Goal: Task Accomplishment & Management: Complete application form

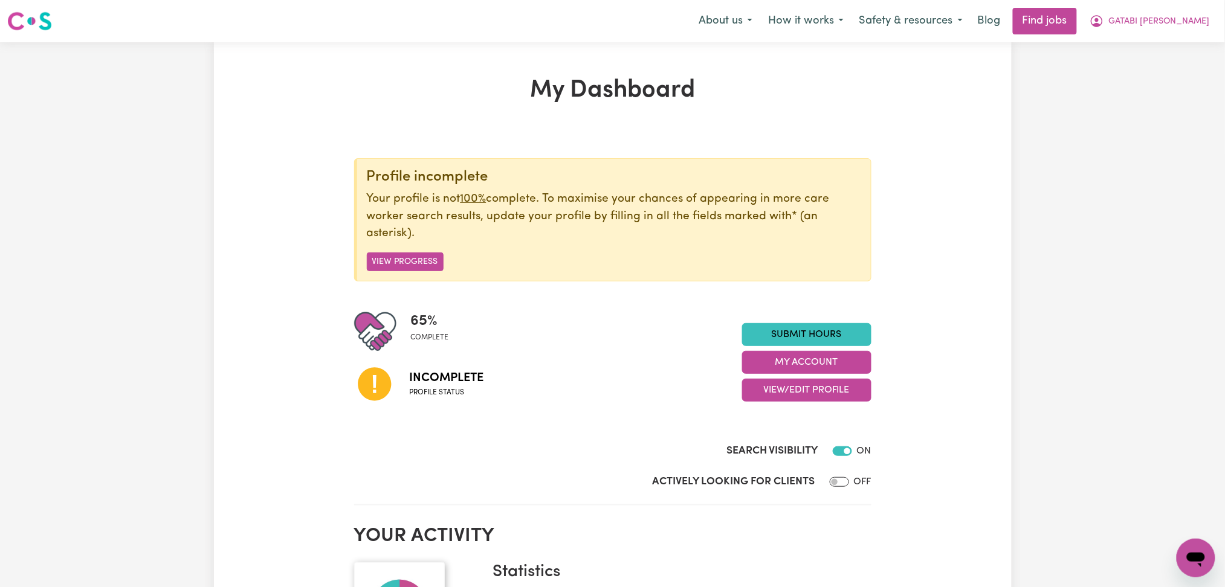
scroll to position [161, 0]
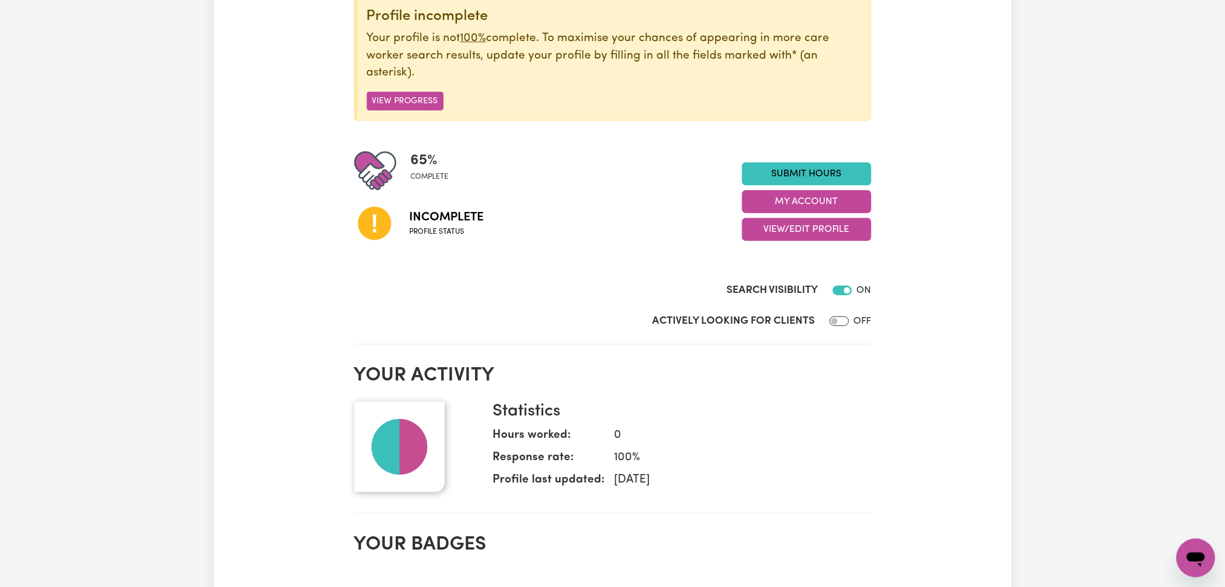
click at [787, 241] on div "65 % complete Incomplete Profile status Submit Hours My Account View/Edit Profi…" at bounding box center [612, 202] width 517 height 104
drag, startPoint x: 791, startPoint y: 233, endPoint x: 791, endPoint y: 240, distance: 6.6
click at [791, 234] on button "View/Edit Profile" at bounding box center [806, 229] width 129 height 23
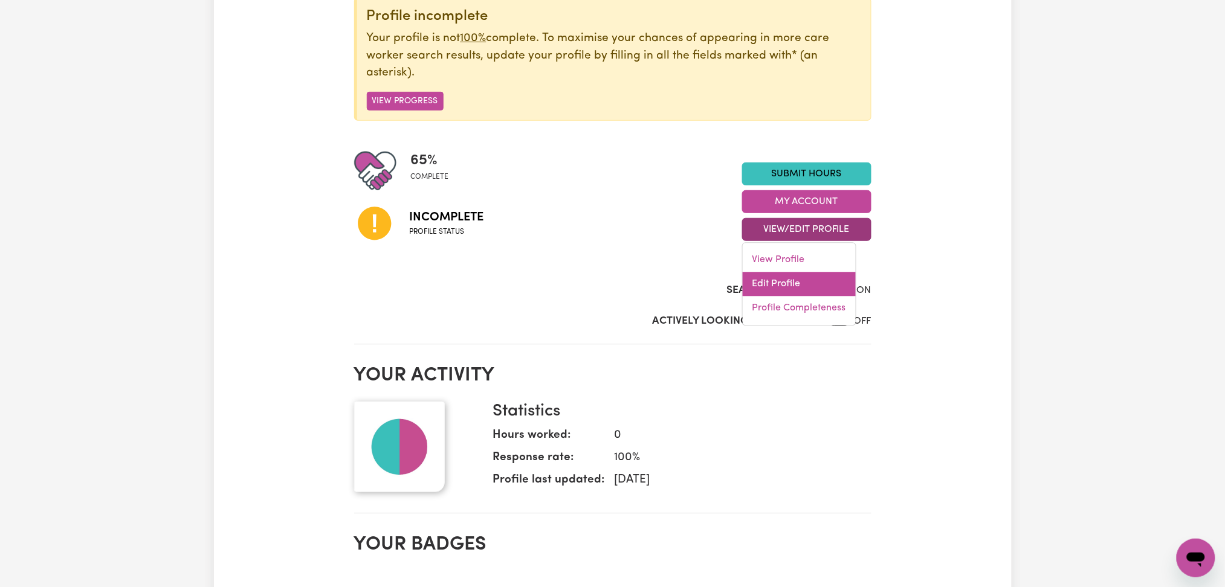
click at [777, 283] on link "Edit Profile" at bounding box center [798, 284] width 113 height 24
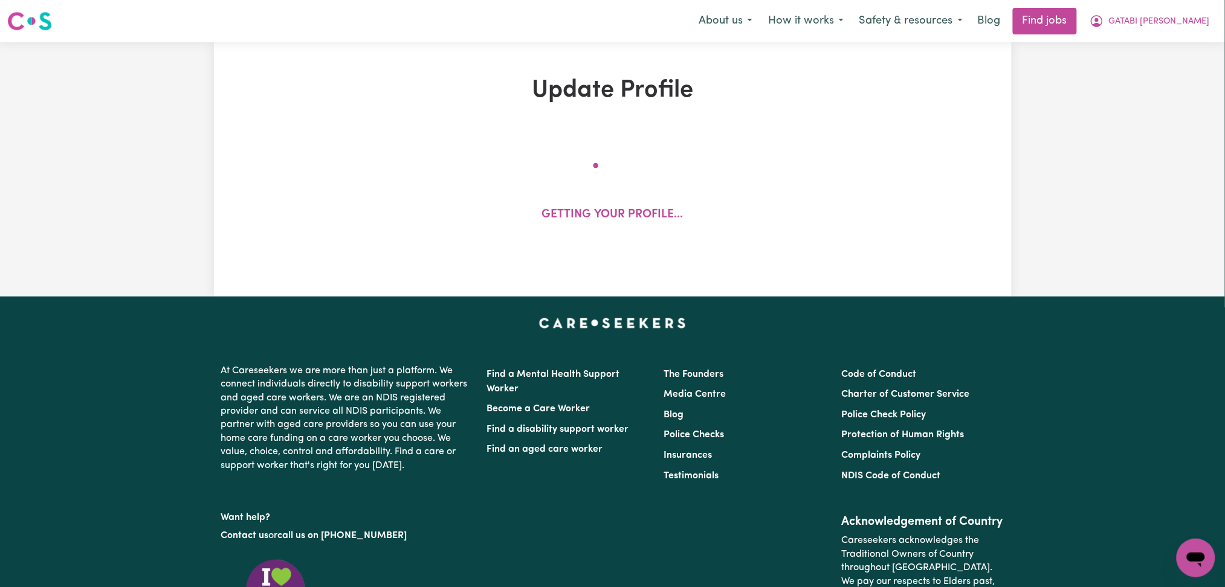
select select "[DEMOGRAPHIC_DATA]"
select select "Student Visa"
select select "Studying a healthcare related degree or qualification"
select select "40"
select select "44"
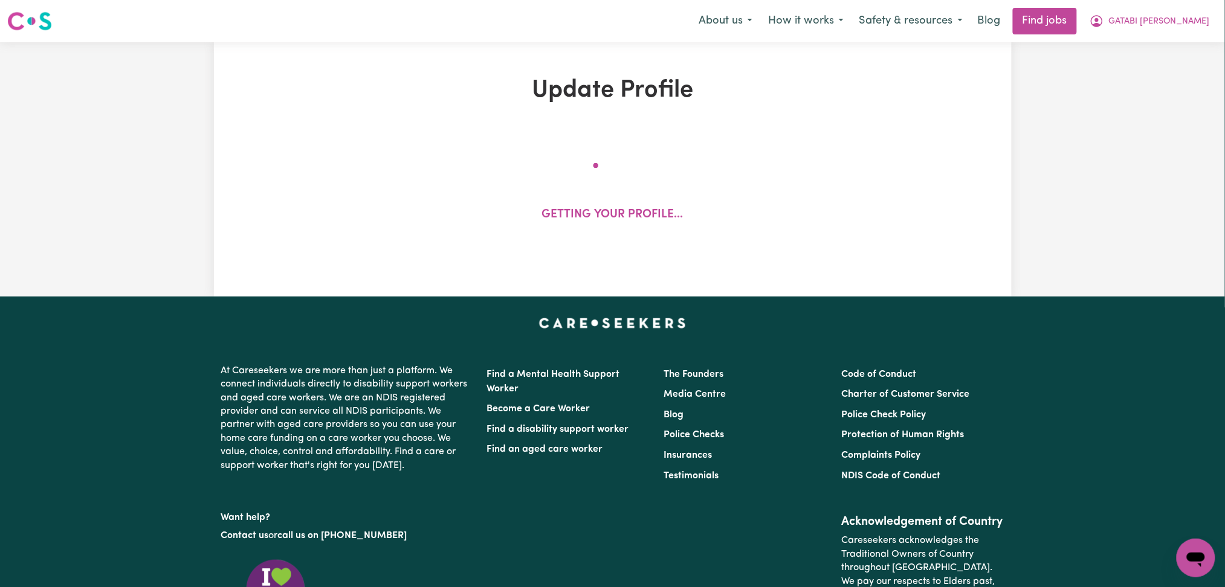
select select "65"
select select "80"
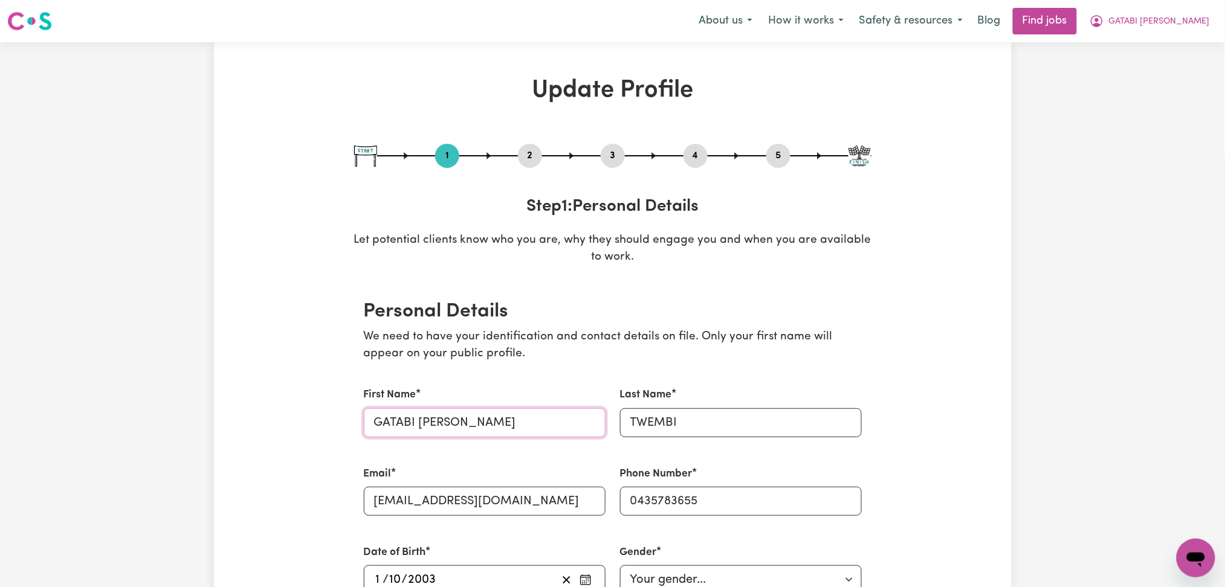
click at [506, 427] on input "GATABI [PERSON_NAME]" at bounding box center [485, 422] width 242 height 29
paste input "[PERSON_NAME]"
click at [480, 421] on input "[PERSON_NAME]" at bounding box center [485, 422] width 242 height 29
click at [491, 422] on input "[PERSON_NAME]" at bounding box center [485, 422] width 242 height 29
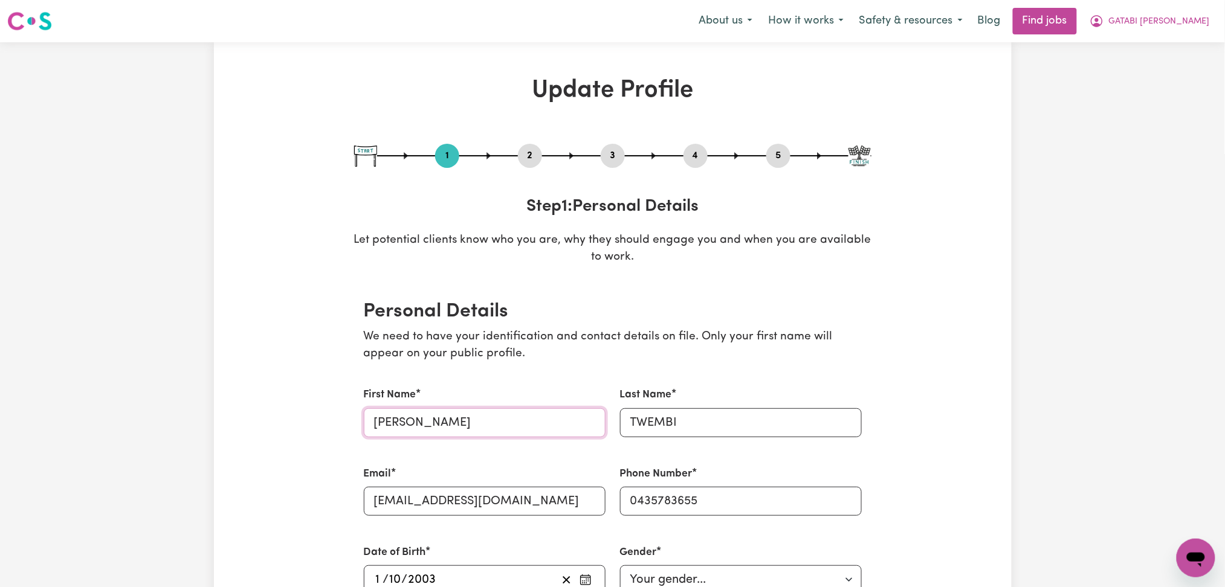
click at [491, 422] on input "[PERSON_NAME]" at bounding box center [485, 422] width 242 height 29
type input "[PERSON_NAME]"
click at [698, 428] on input "TWEMBI" at bounding box center [741, 422] width 242 height 29
paste input "wembi"
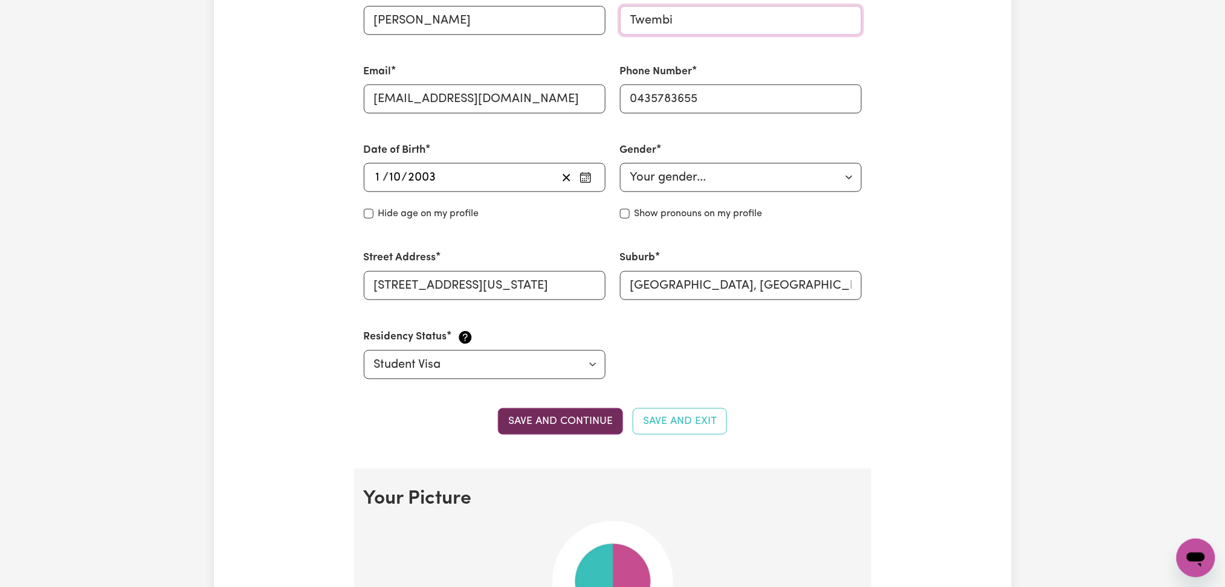
scroll to position [322, 0]
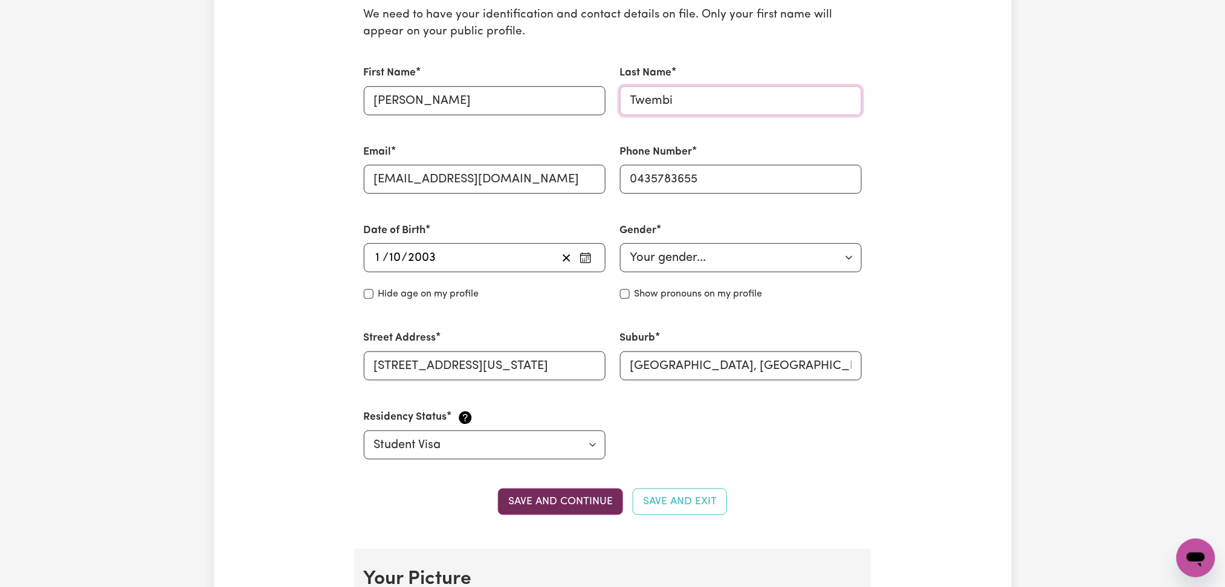
type input "Twembi"
click at [561, 513] on button "Save and continue" at bounding box center [560, 502] width 125 height 27
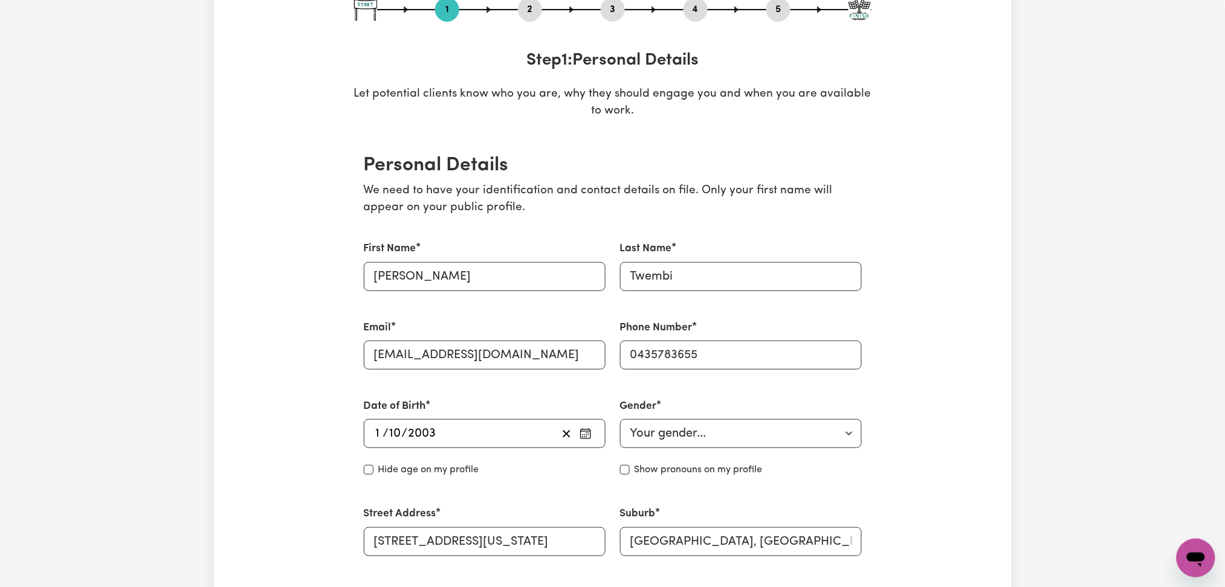
scroll to position [0, 0]
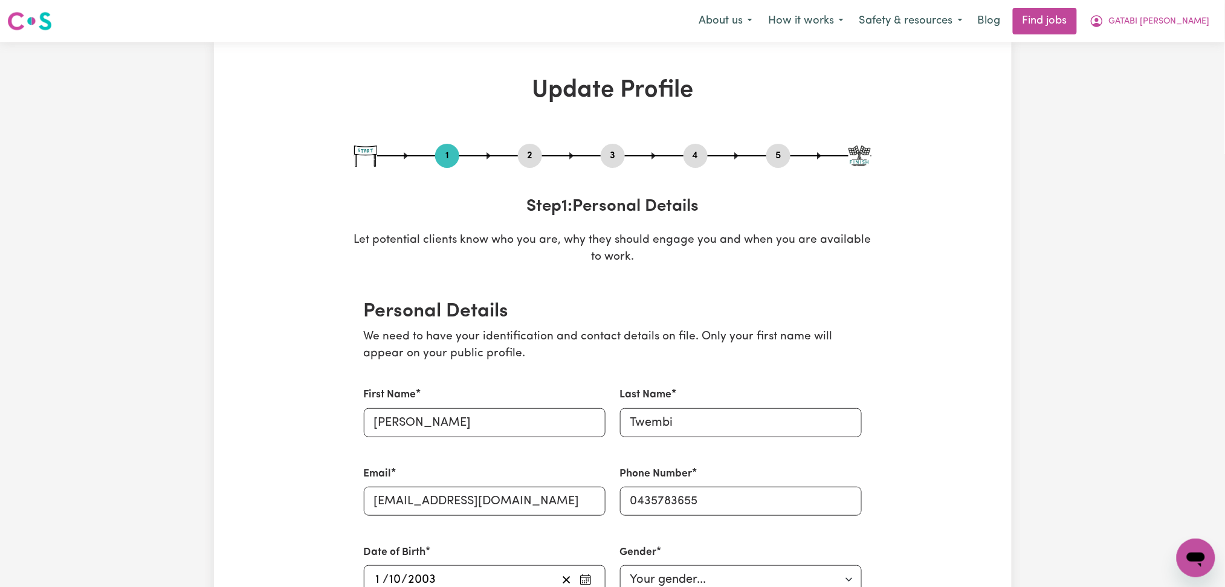
click at [528, 149] on button "2" at bounding box center [530, 156] width 24 height 16
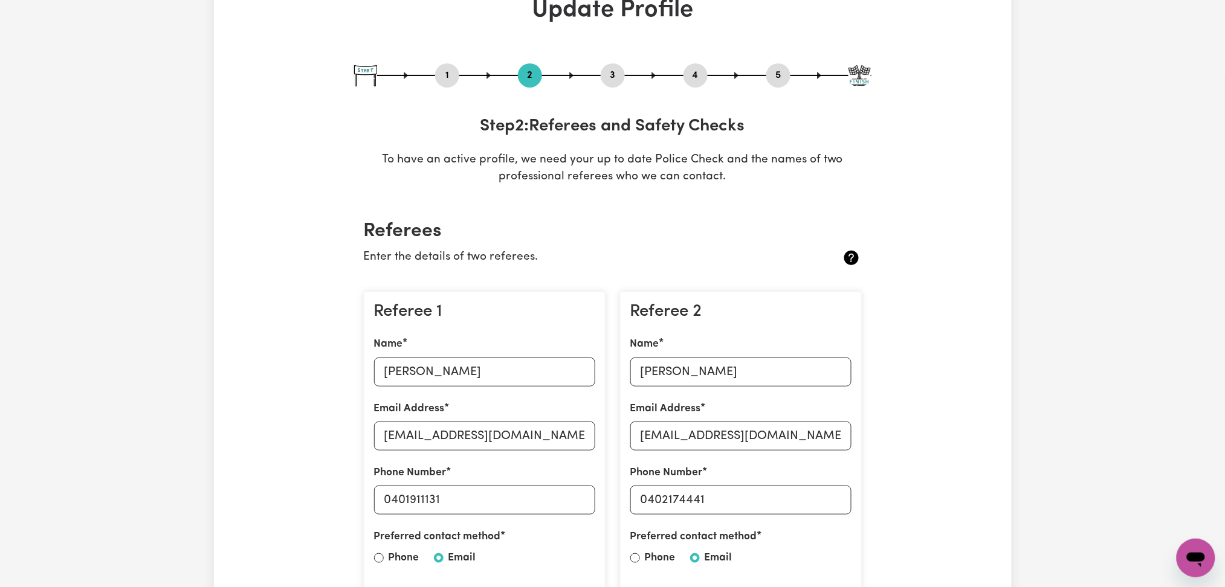
scroll to position [161, 0]
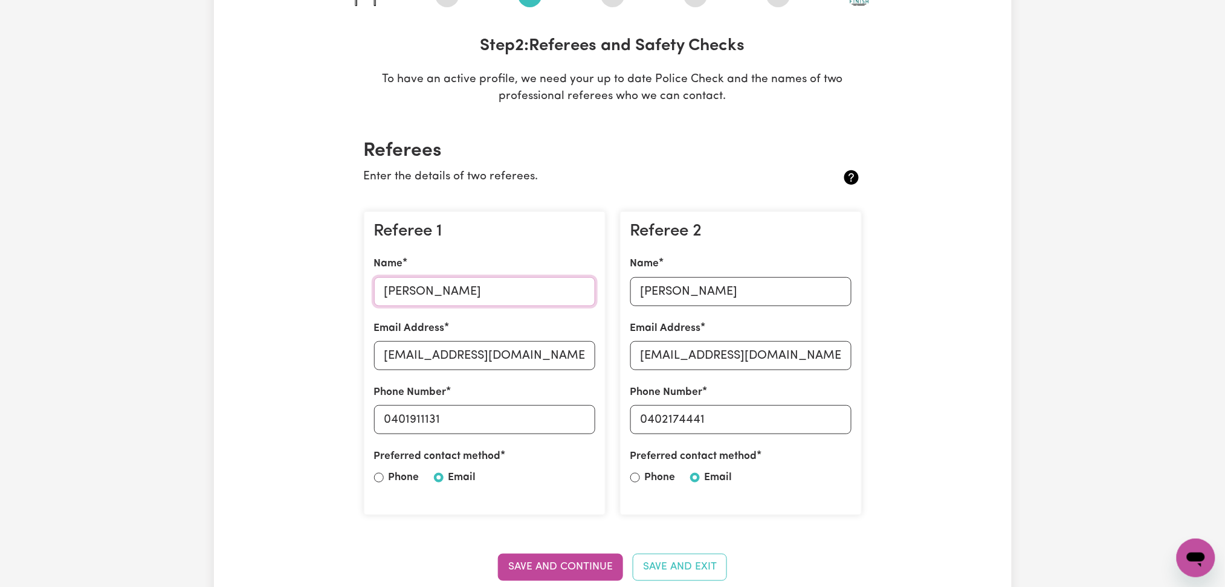
click at [483, 285] on input "[PERSON_NAME]" at bounding box center [484, 291] width 221 height 29
click at [466, 356] on input "[EMAIL_ADDRESS][DOMAIN_NAME]" at bounding box center [484, 355] width 221 height 29
drag, startPoint x: 391, startPoint y: 419, endPoint x: 517, endPoint y: 419, distance: 126.3
click at [517, 419] on input "0401911131" at bounding box center [484, 419] width 221 height 29
click at [701, 278] on input "[PERSON_NAME]" at bounding box center [740, 291] width 221 height 29
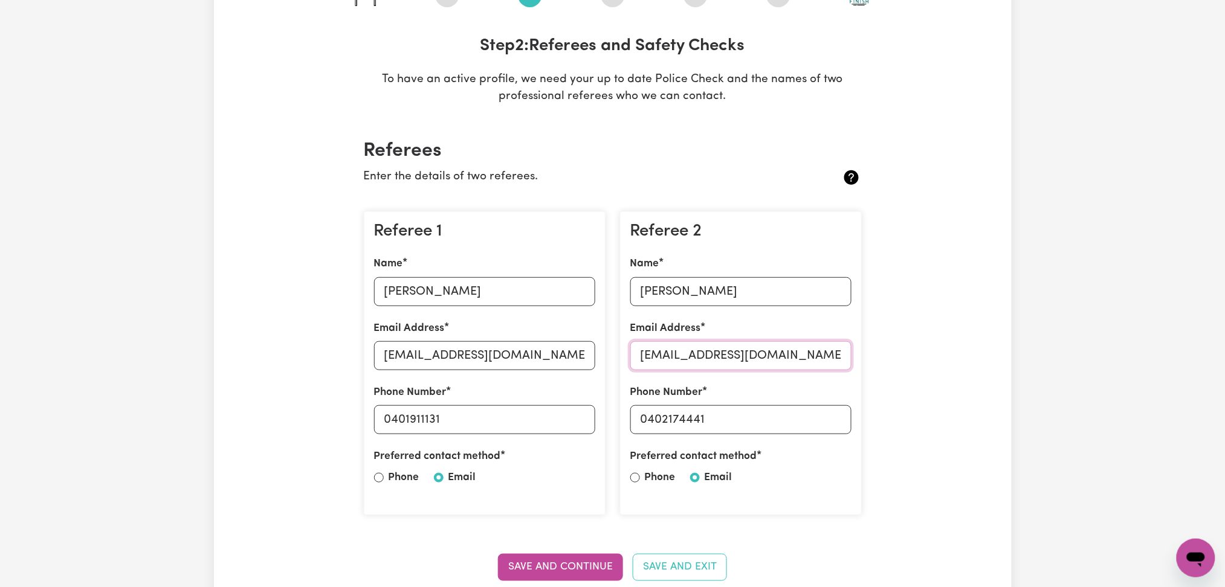
click at [710, 365] on input "[EMAIL_ADDRESS][DOMAIN_NAME]" at bounding box center [740, 355] width 221 height 29
drag, startPoint x: 646, startPoint y: 420, endPoint x: 766, endPoint y: 420, distance: 119.6
click at [766, 420] on input "0402174441" at bounding box center [740, 419] width 221 height 29
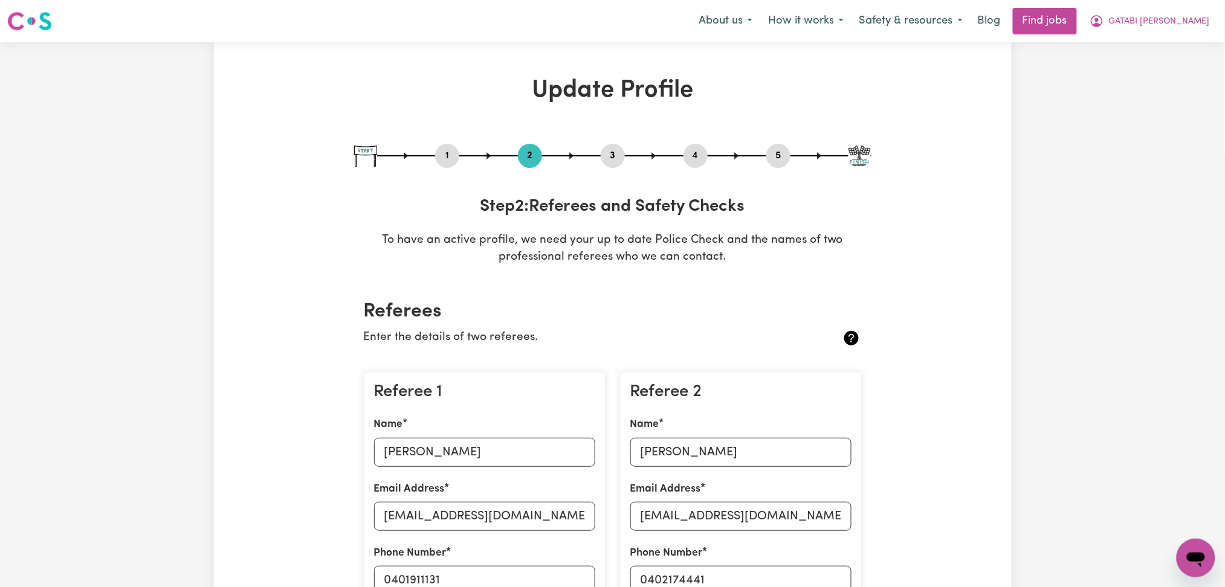
click at [706, 152] on button "4" at bounding box center [695, 156] width 24 height 16
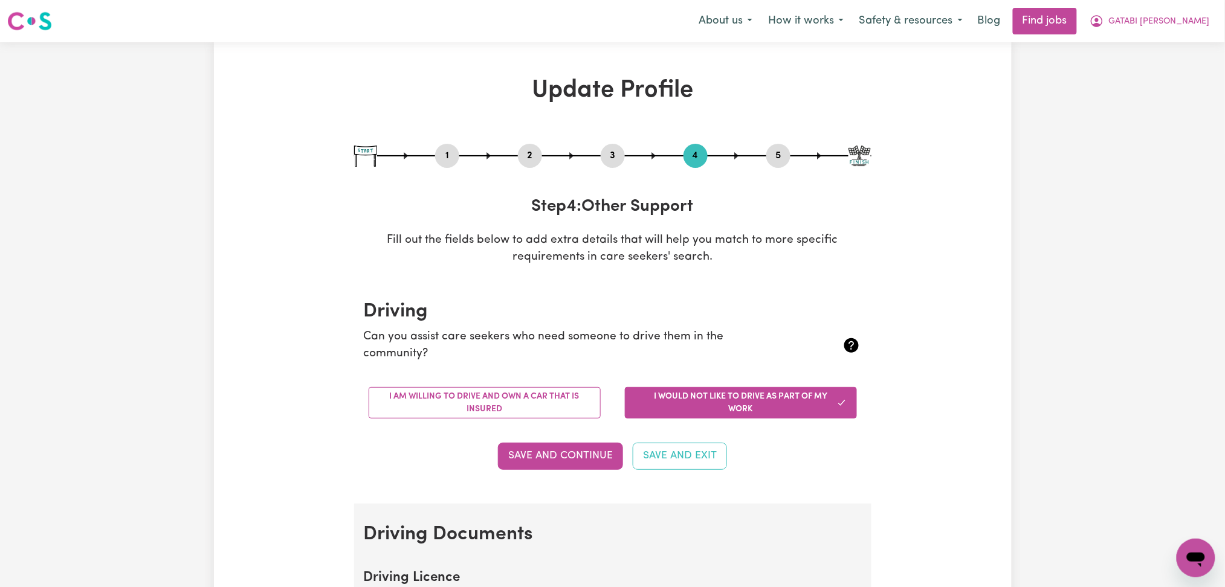
click at [787, 156] on button "5" at bounding box center [778, 156] width 24 height 16
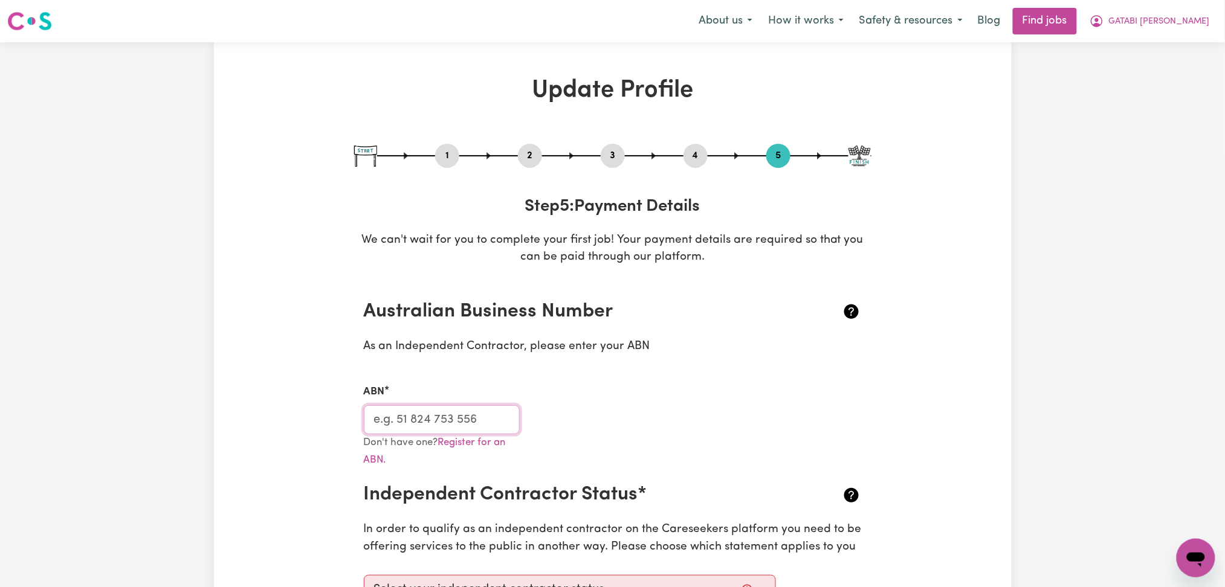
click at [441, 426] on input "ABN" at bounding box center [442, 419] width 156 height 29
drag, startPoint x: 1157, startPoint y: 25, endPoint x: 1159, endPoint y: 33, distance: 7.9
click at [1158, 25] on span "GATABI [PERSON_NAME]" at bounding box center [1159, 21] width 101 height 13
click at [1148, 66] on link "My Dashboard" at bounding box center [1168, 69] width 95 height 23
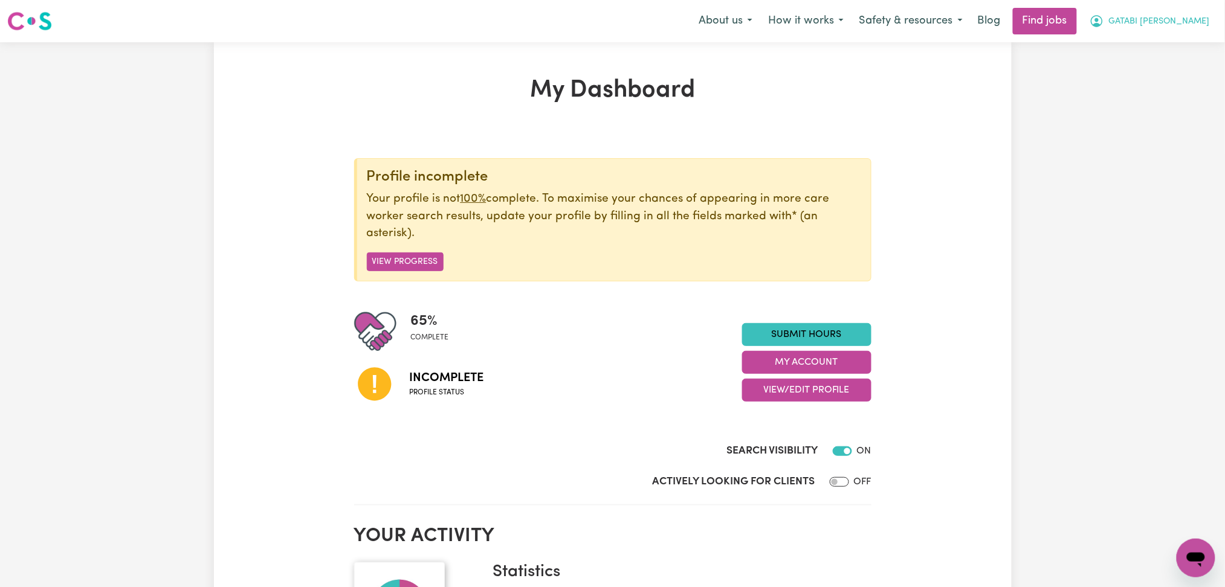
click at [1154, 28] on span "GATABI [PERSON_NAME]" at bounding box center [1159, 21] width 101 height 13
click at [1157, 81] on link "Logout" at bounding box center [1168, 92] width 95 height 23
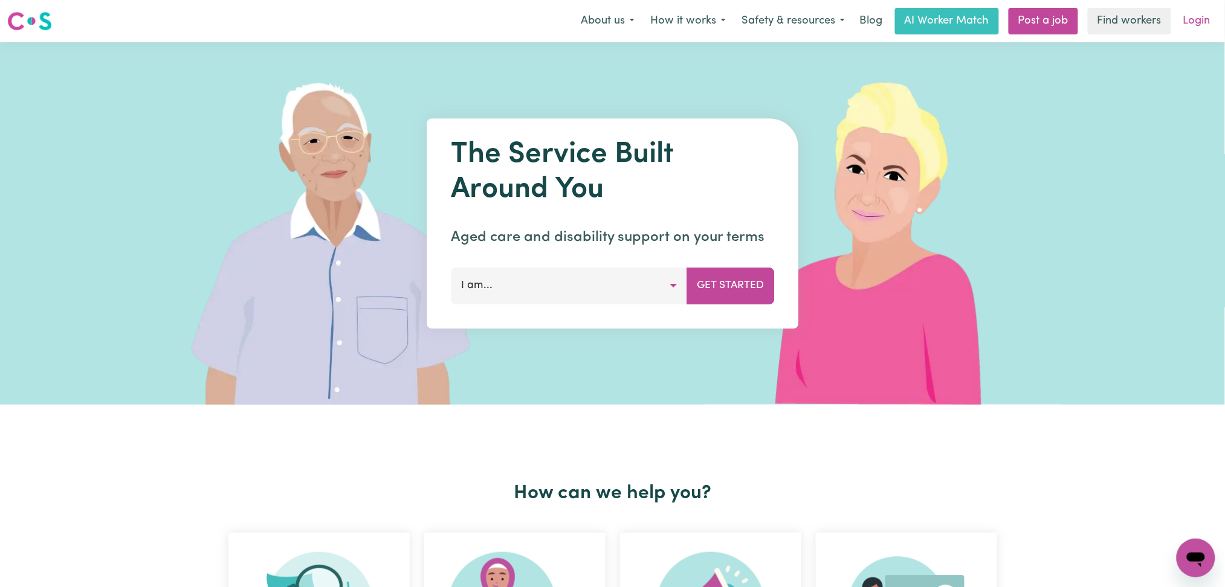
click at [1188, 24] on link "Login" at bounding box center [1197, 21] width 42 height 27
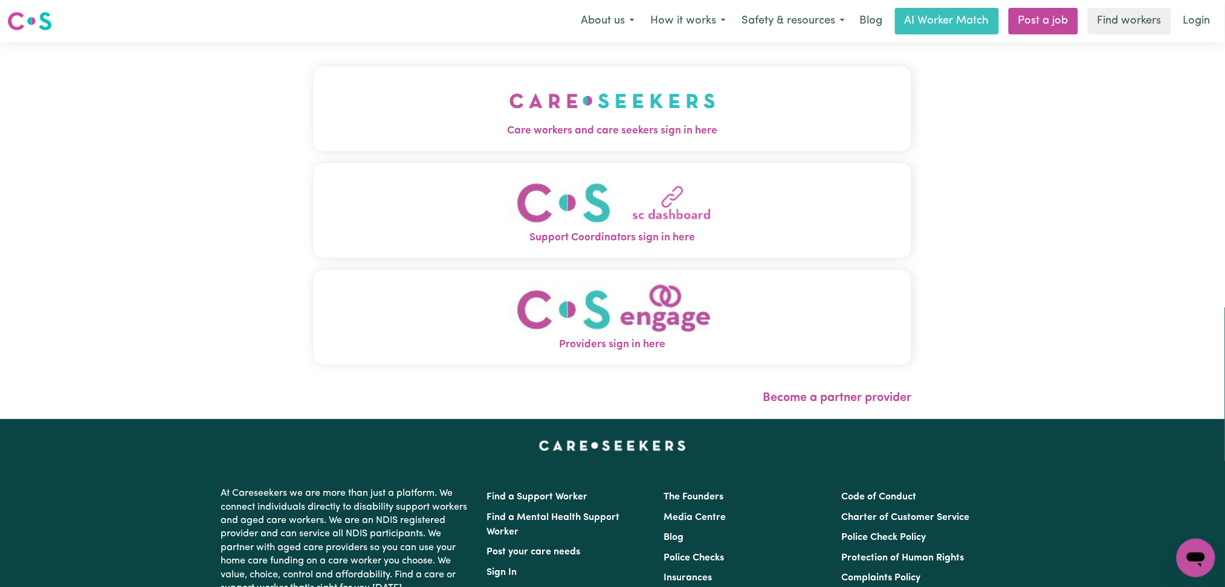
click at [525, 91] on button "Care workers and care seekers sign in here" at bounding box center [613, 108] width 598 height 85
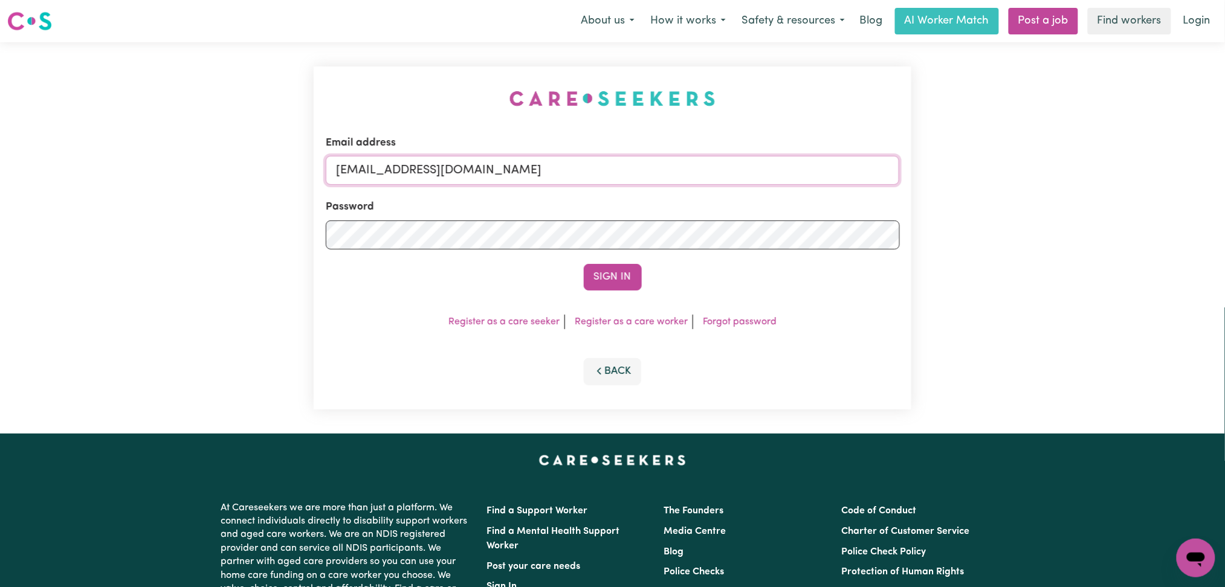
click at [571, 158] on input "[EMAIL_ADDRESS][DOMAIN_NAME]" at bounding box center [613, 170] width 574 height 29
drag, startPoint x: 398, startPoint y: 168, endPoint x: 750, endPoint y: 182, distance: 352.5
click at [750, 182] on input "Superuser~[EMAIL_ADDRESS][DOMAIN_NAME]" at bounding box center [613, 170] width 574 height 29
type input "Superuser~[EMAIL_ADDRESS][DOMAIN_NAME]"
click at [613, 278] on button "Sign In" at bounding box center [613, 277] width 58 height 27
